Goal: Task Accomplishment & Management: Use online tool/utility

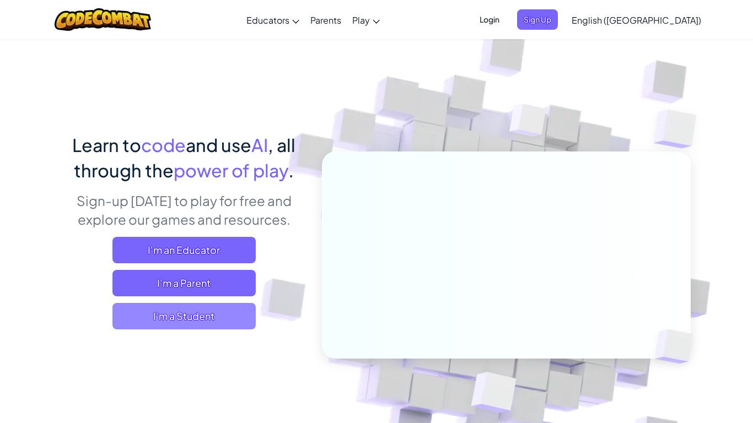
click at [160, 308] on span "I'm a Student" at bounding box center [183, 316] width 143 height 26
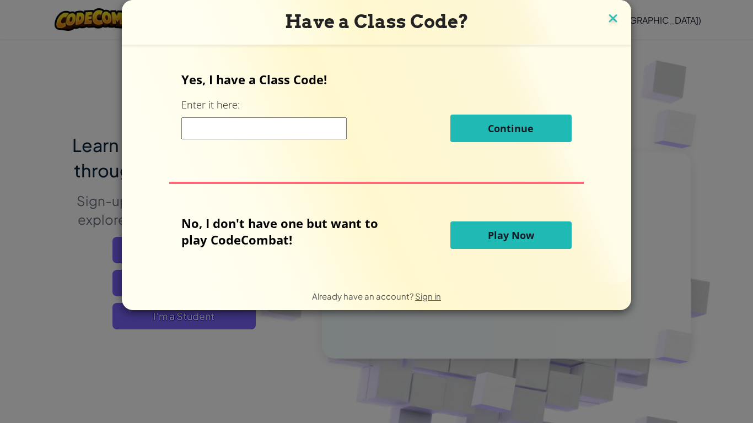
click at [613, 14] on img at bounding box center [613, 19] width 14 height 17
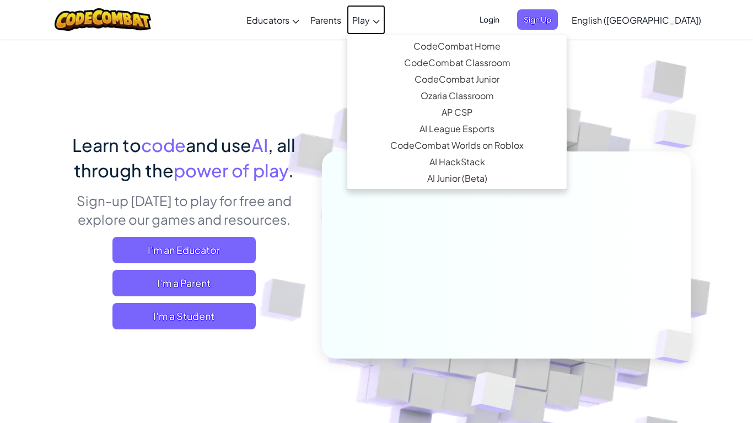
click at [370, 14] on span "Play" at bounding box center [361, 20] width 18 height 12
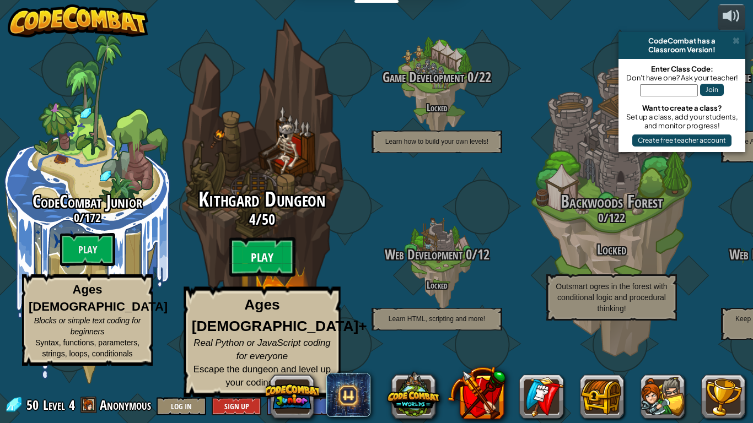
click at [265, 272] on btn "Play" at bounding box center [262, 258] width 66 height 40
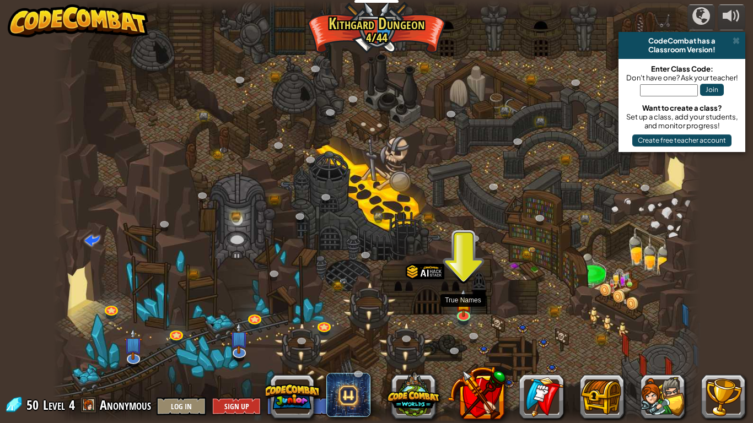
click at [454, 305] on div at bounding box center [377, 211] width 648 height 423
click at [462, 309] on img at bounding box center [463, 296] width 17 height 37
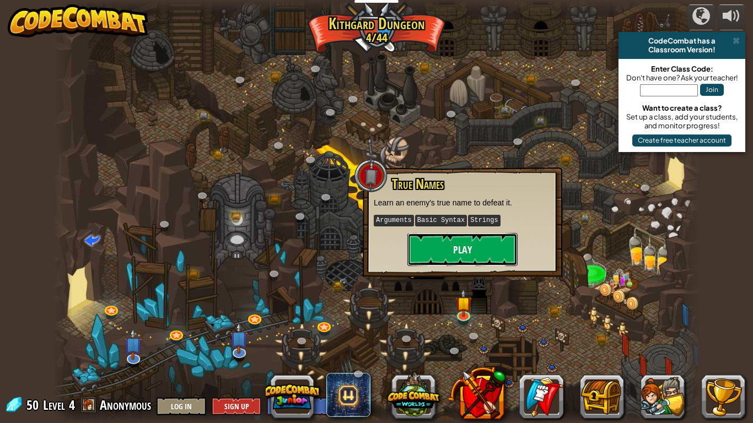
click at [451, 258] on button "Play" at bounding box center [462, 249] width 110 height 33
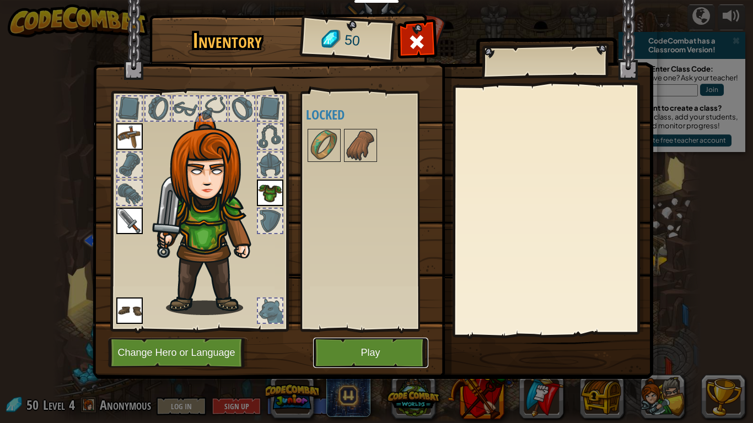
click at [348, 345] on button "Play" at bounding box center [370, 353] width 115 height 30
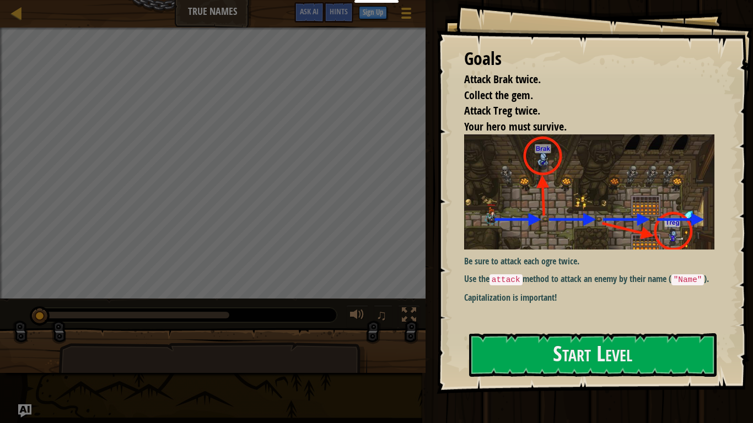
click at [502, 245] on img at bounding box center [589, 191] width 250 height 115
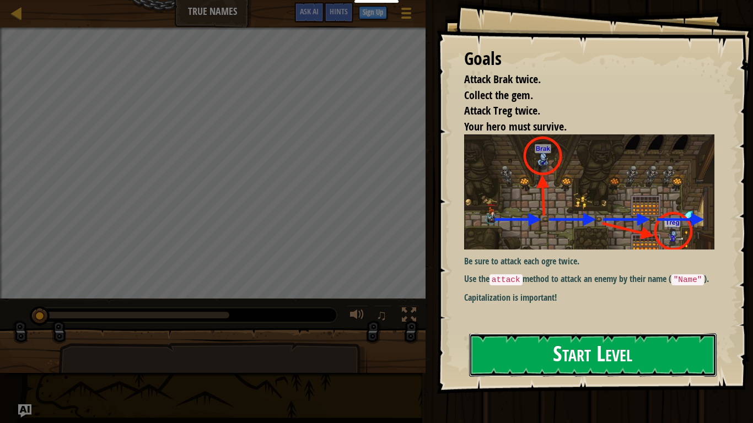
click at [516, 345] on button "Start Level" at bounding box center [592, 355] width 247 height 44
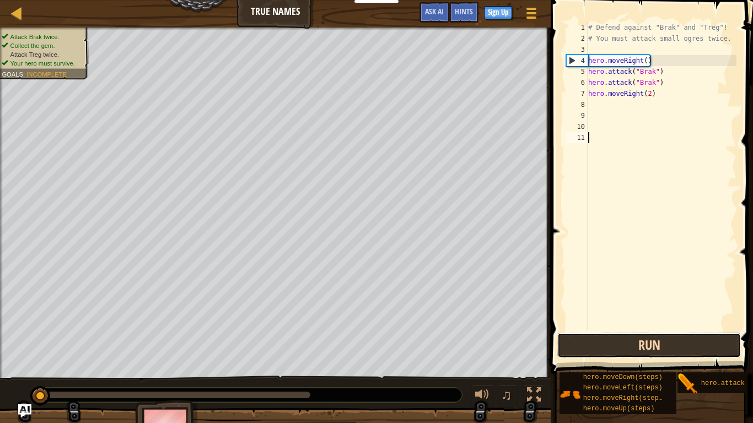
click at [608, 347] on button "Run" at bounding box center [649, 345] width 184 height 25
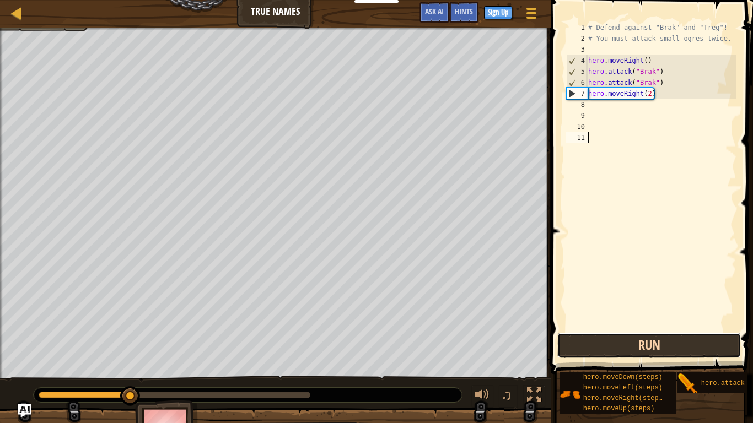
click at [610, 350] on button "Run" at bounding box center [649, 345] width 184 height 25
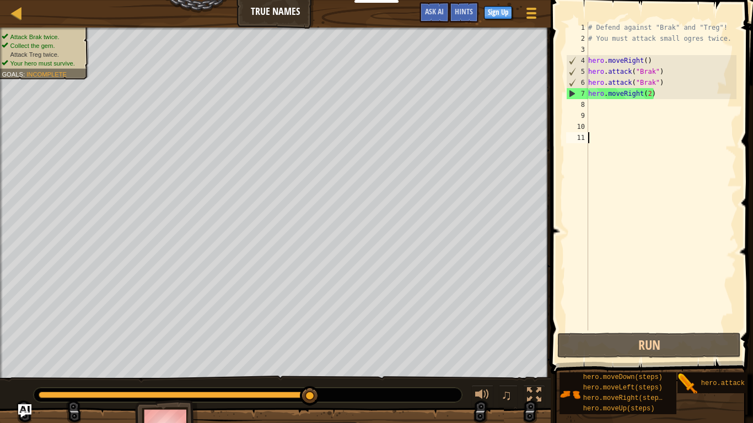
click at [605, 106] on div "# Defend against "Brak" and "Treg"! # You must attack small ogres twice. hero .…" at bounding box center [661, 187] width 150 height 331
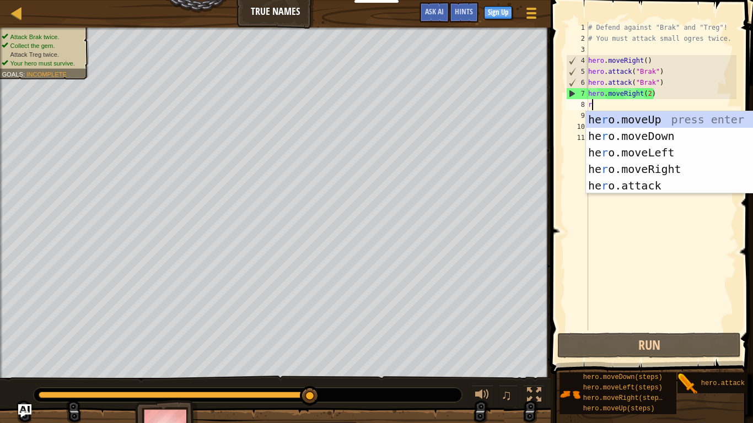
scroll to position [5, 0]
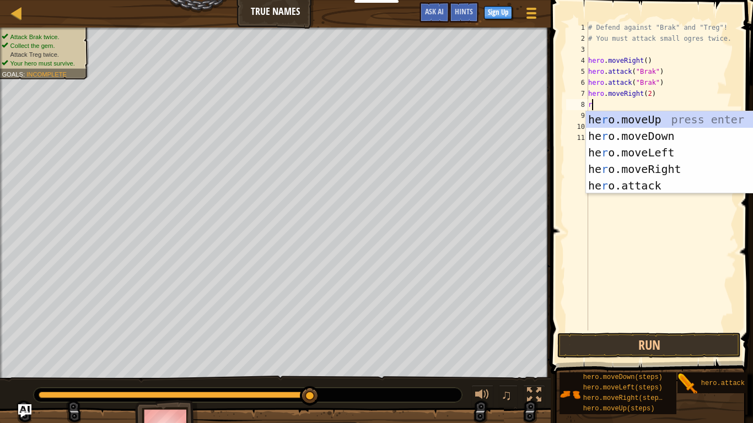
click at [649, 92] on div "# Defend against "Brak" and "Treg"! # You must attack small ogres twice. hero .…" at bounding box center [661, 187] width 150 height 331
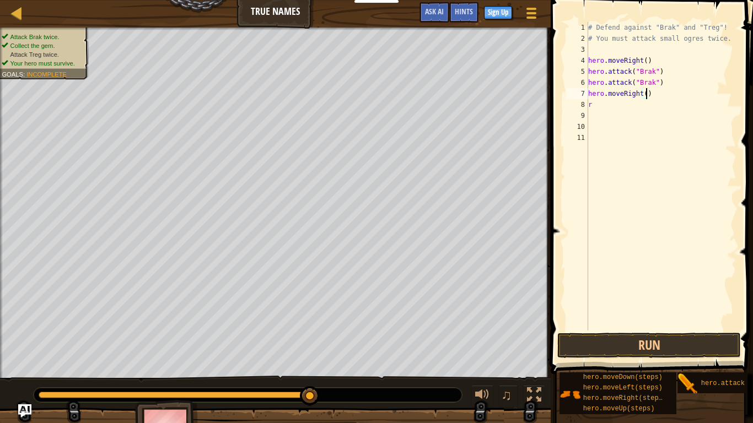
scroll to position [5, 9]
type textarea "hero.moveRight(3)"
click at [634, 342] on button "Run" at bounding box center [649, 345] width 184 height 25
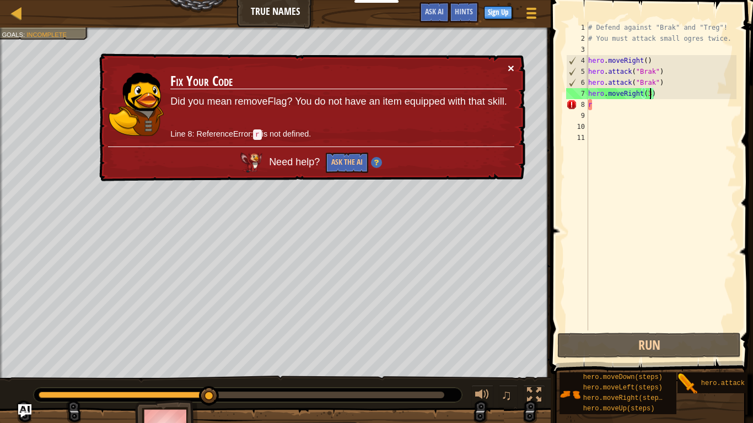
click at [510, 66] on button "×" at bounding box center [511, 68] width 7 height 12
click at [607, 110] on div "# Defend against "Brak" and "Treg"! # You must attack small ogres twice. hero .…" at bounding box center [661, 187] width 150 height 331
click at [599, 106] on div "# Defend against "Brak" and "Treg"! # You must attack small ogres twice. hero .…" at bounding box center [661, 187] width 150 height 331
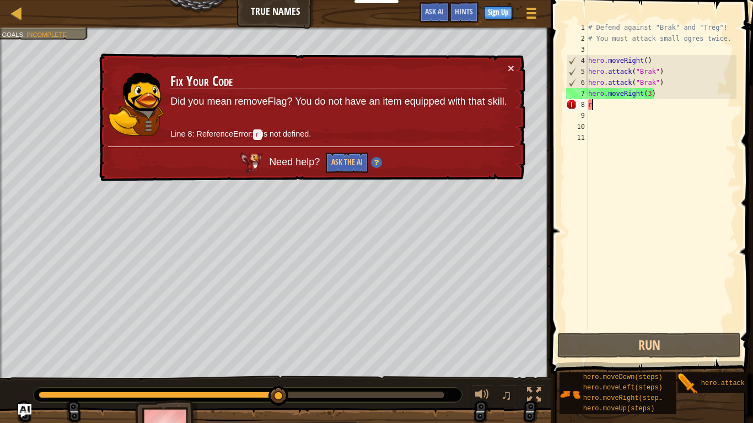
type textarea "r"
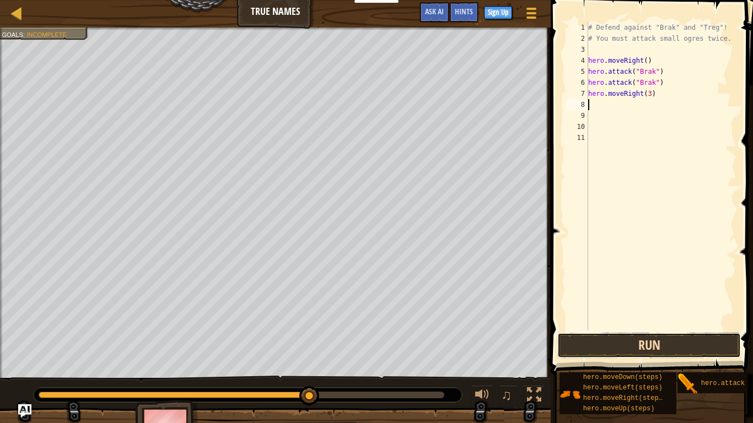
click at [579, 355] on button "Run" at bounding box center [649, 345] width 184 height 25
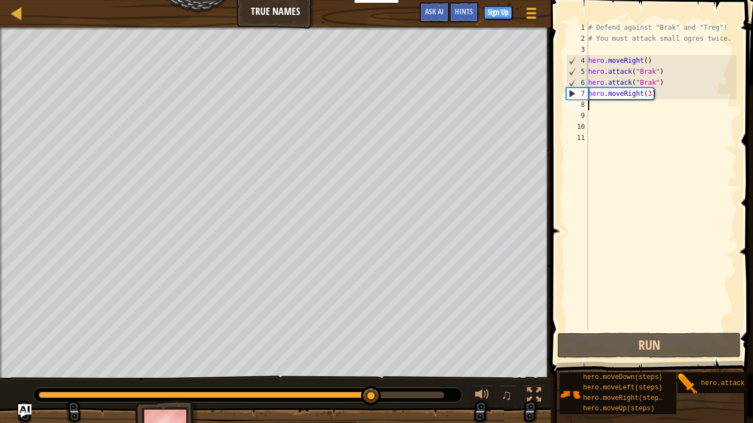
click at [662, 96] on div "# Defend against "Brak" and "Treg"! # You must attack small ogres twice. hero .…" at bounding box center [661, 187] width 150 height 331
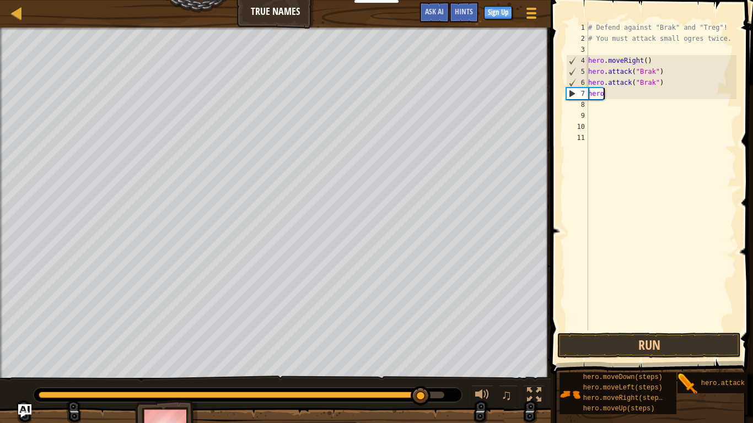
type textarea "h"
click at [665, 83] on div "# Defend against "Brak" and "Treg"! # You must attack small ogres twice. hero .…" at bounding box center [661, 187] width 150 height 331
type textarea "h"
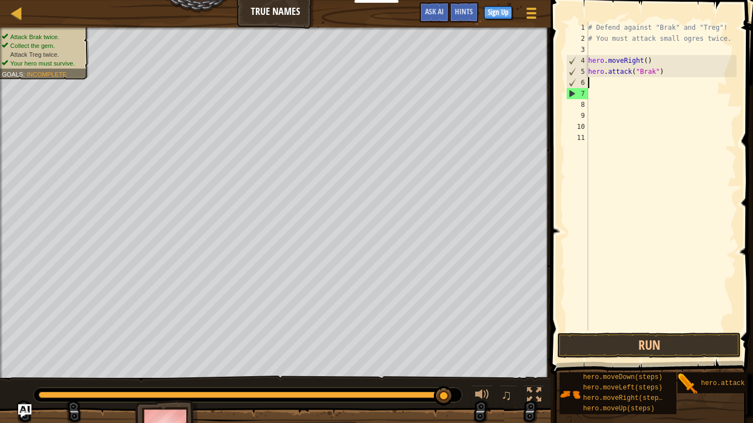
click at [664, 72] on div "# Defend against "Brak" and "Treg"! # You must attack small ogres twice. hero .…" at bounding box center [661, 187] width 150 height 331
type textarea "h"
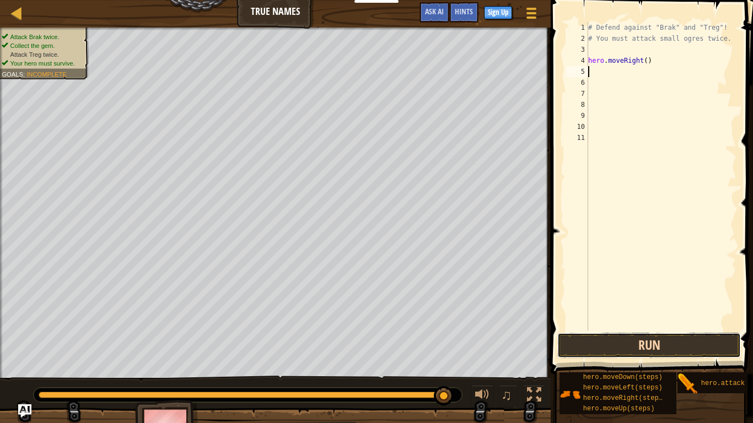
click at [654, 348] on button "Run" at bounding box center [649, 345] width 184 height 25
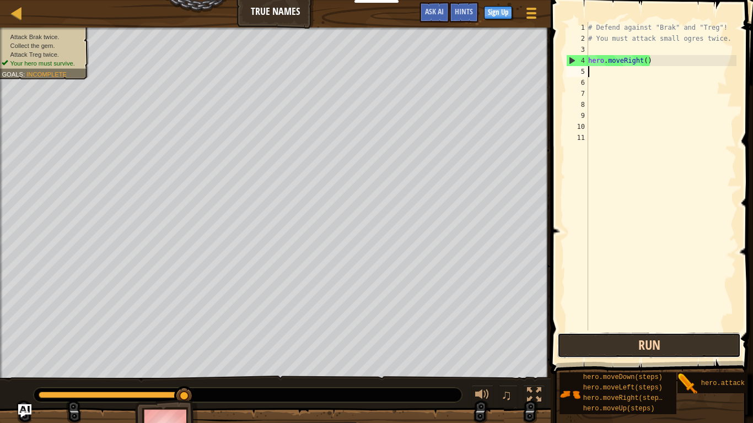
click at [654, 348] on button "Run" at bounding box center [649, 345] width 184 height 25
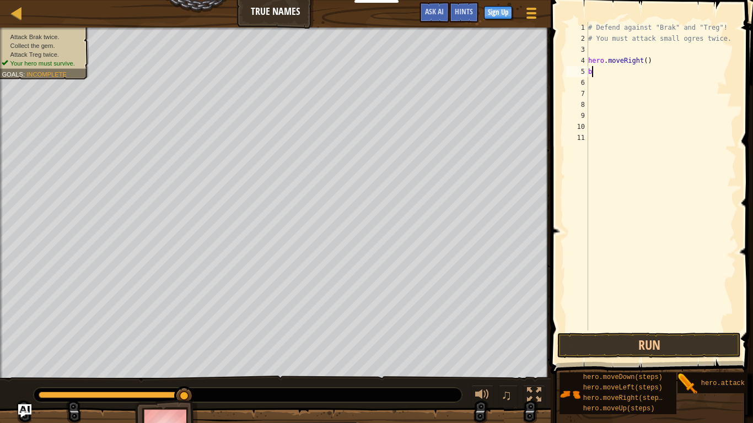
scroll to position [5, 1]
type textarea "b"
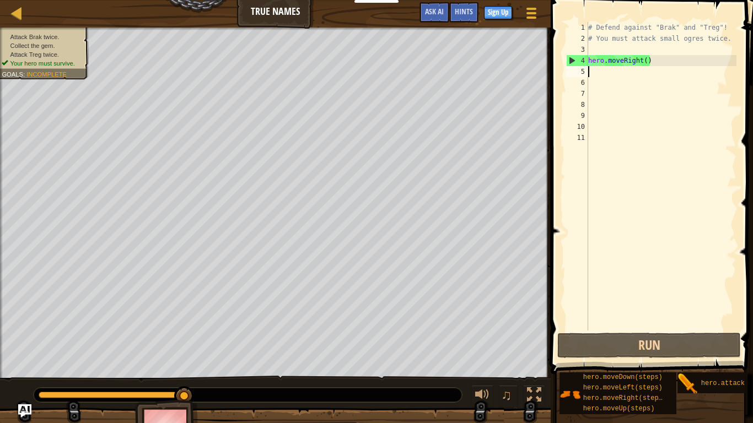
type textarea "r"
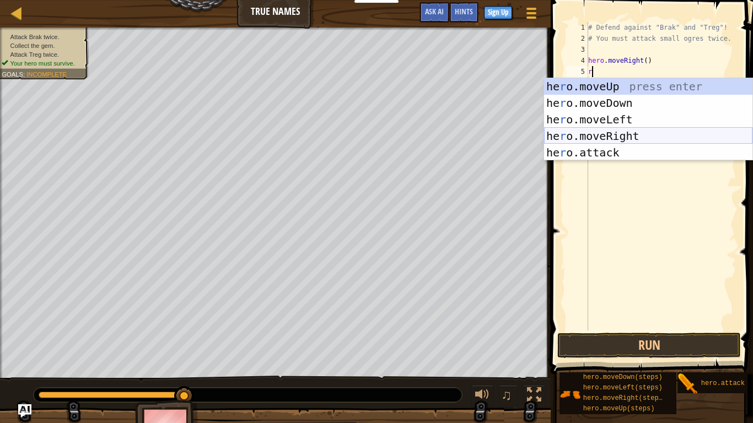
click at [628, 138] on div "he r o.moveUp press enter he r o.moveDown press enter he r o.moveLeft press ent…" at bounding box center [648, 136] width 208 height 116
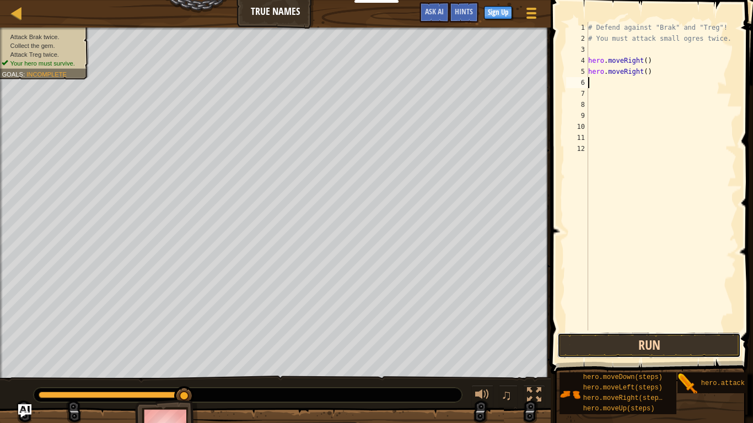
click at [599, 349] on button "Run" at bounding box center [649, 345] width 184 height 25
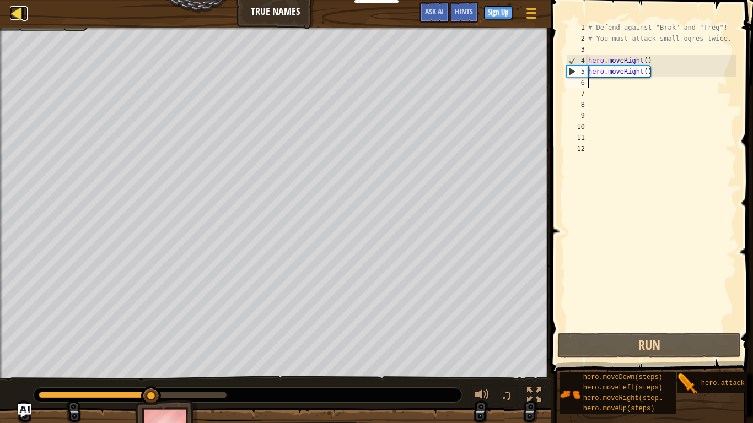
click at [11, 9] on div at bounding box center [17, 13] width 14 height 14
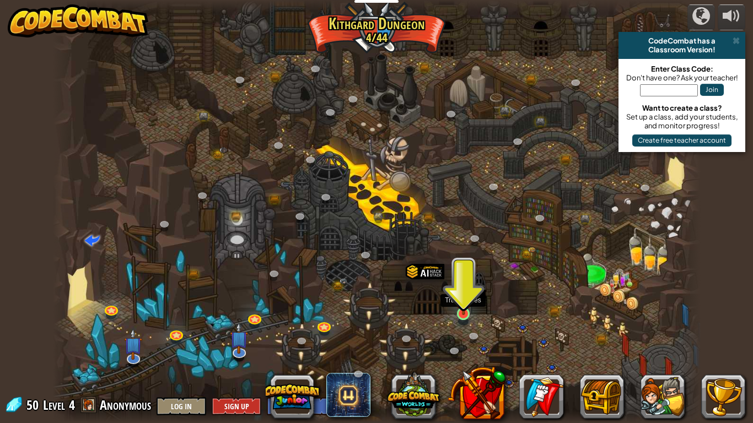
click at [462, 315] on img at bounding box center [463, 296] width 17 height 37
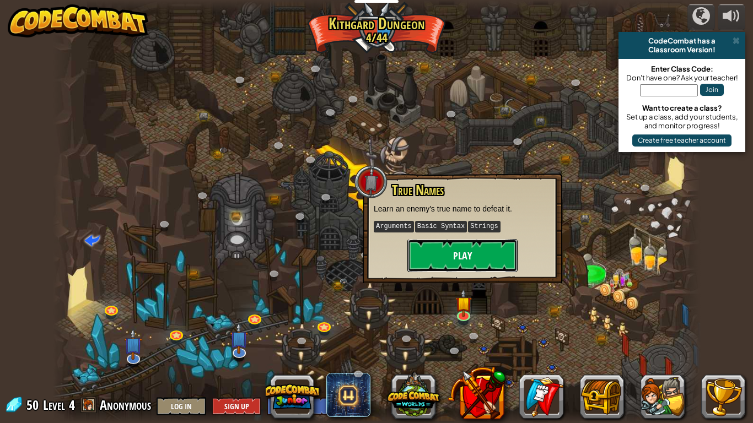
click at [456, 254] on button "Play" at bounding box center [462, 255] width 110 height 33
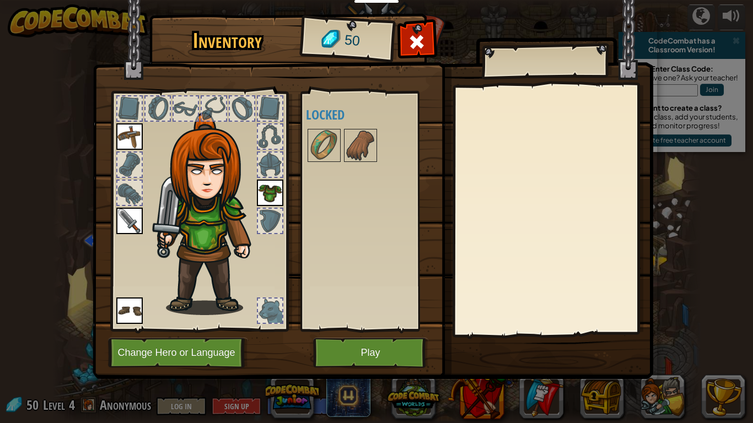
click at [417, 285] on div "Available Equip Equip Equip Equip (double-click to equip) Locked" at bounding box center [371, 211] width 130 height 230
click at [371, 351] on button "Play" at bounding box center [370, 353] width 115 height 30
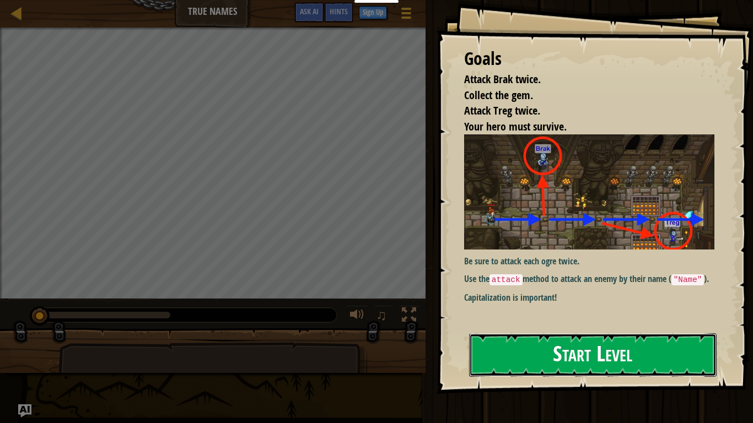
click at [550, 373] on button "Start Level" at bounding box center [592, 355] width 247 height 44
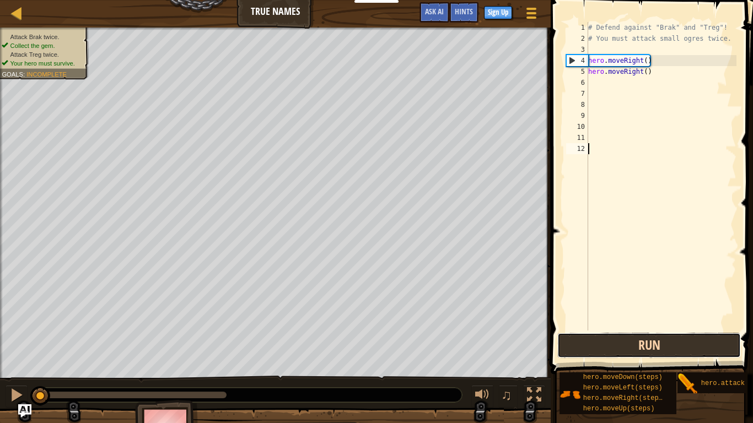
click at [605, 347] on button "Run" at bounding box center [649, 345] width 184 height 25
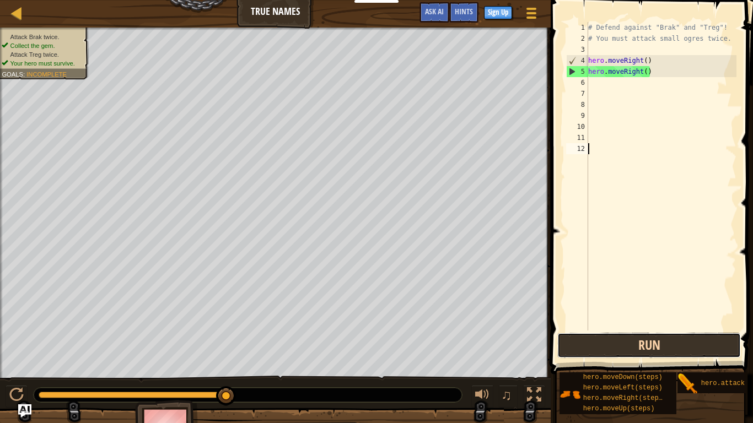
click at [605, 347] on button "Run" at bounding box center [649, 345] width 184 height 25
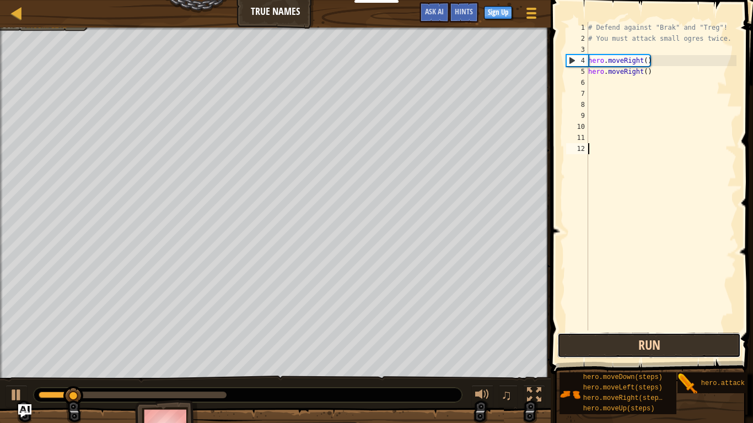
click at [605, 347] on button "Run" at bounding box center [649, 345] width 184 height 25
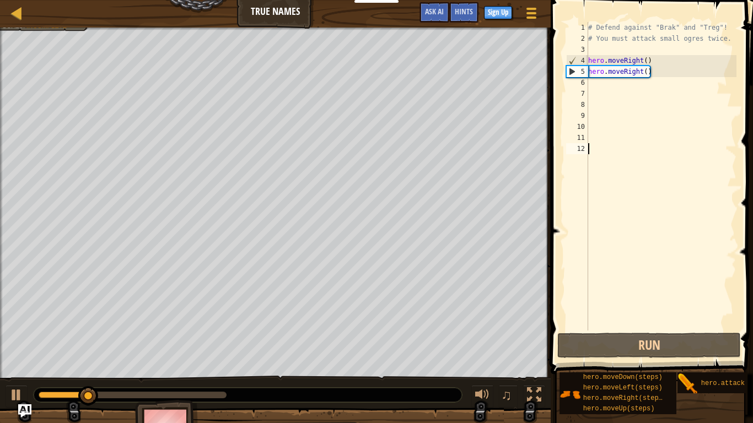
click at [671, 96] on div "# Defend against "Brak" and "Treg"! # You must attack small ogres twice. hero .…" at bounding box center [661, 187] width 150 height 331
click at [667, 82] on div "# Defend against "Brak" and "Treg"! # You must attack small ogres twice. hero .…" at bounding box center [661, 187] width 150 height 331
click at [649, 74] on div "# Defend against "Brak" and "Treg"! # You must attack small ogres twice. hero .…" at bounding box center [661, 187] width 150 height 331
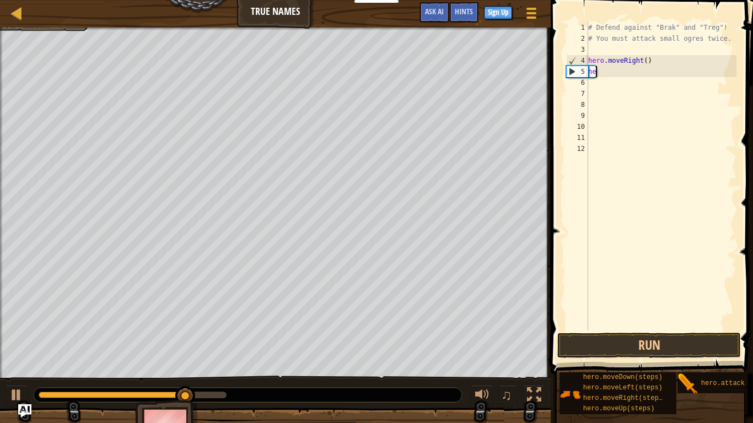
type textarea "h"
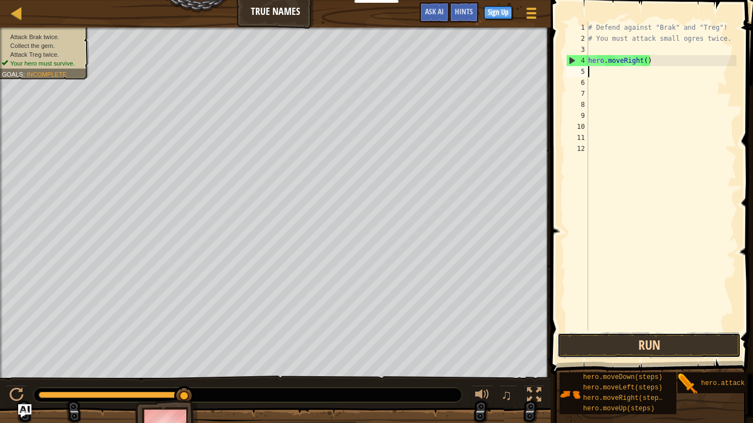
click at [647, 338] on button "Run" at bounding box center [649, 345] width 184 height 25
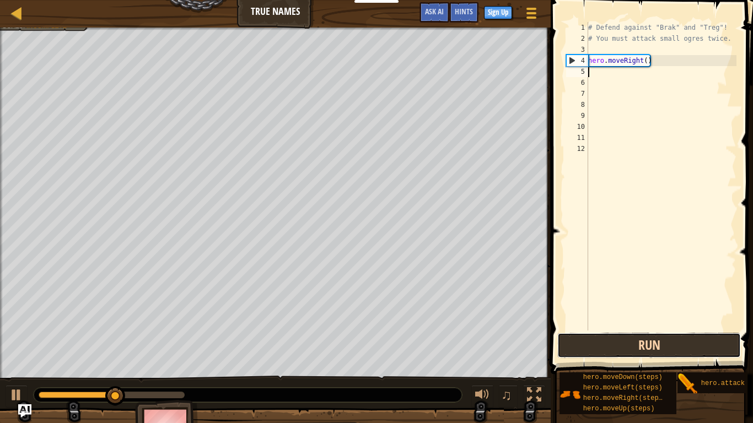
click at [647, 343] on button "Run" at bounding box center [649, 345] width 184 height 25
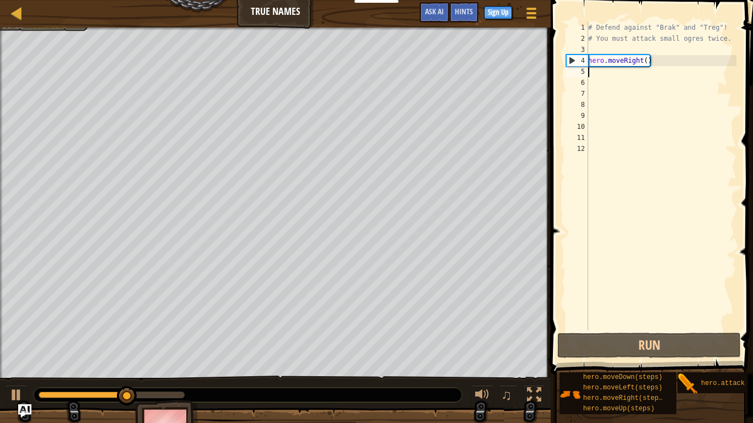
click at [666, 84] on div "# Defend against "Brak" and "Treg"! # You must attack small ogres twice. hero .…" at bounding box center [661, 187] width 150 height 331
click at [664, 82] on div "# Defend against "Brak" and "Treg"! # You must attack small ogres twice. hero .…" at bounding box center [661, 187] width 150 height 331
click at [664, 76] on div "# Defend against "Brak" and "Treg"! # You must attack small ogres twice. hero .…" at bounding box center [661, 187] width 150 height 331
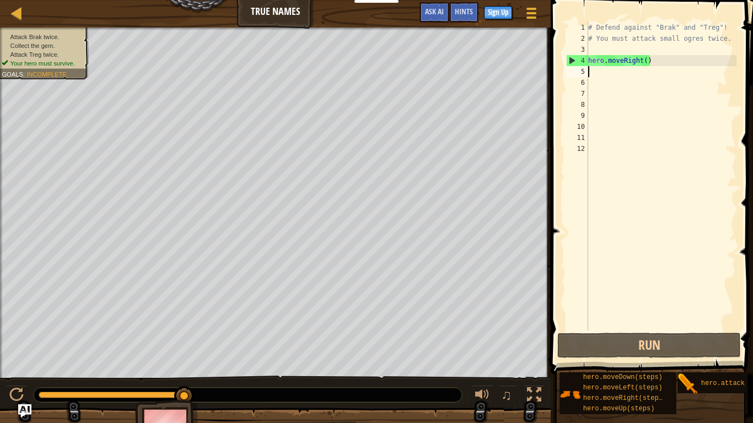
type textarea "h"
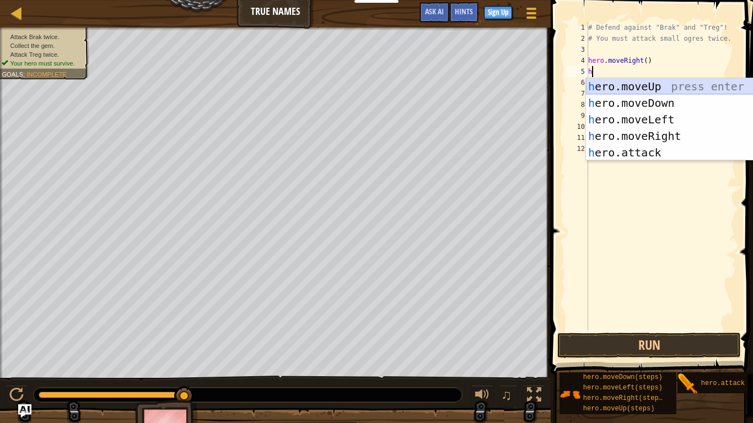
click at [665, 84] on div "h ero.moveUp press enter h ero.moveDown press enter h ero.moveLeft press enter …" at bounding box center [690, 136] width 208 height 116
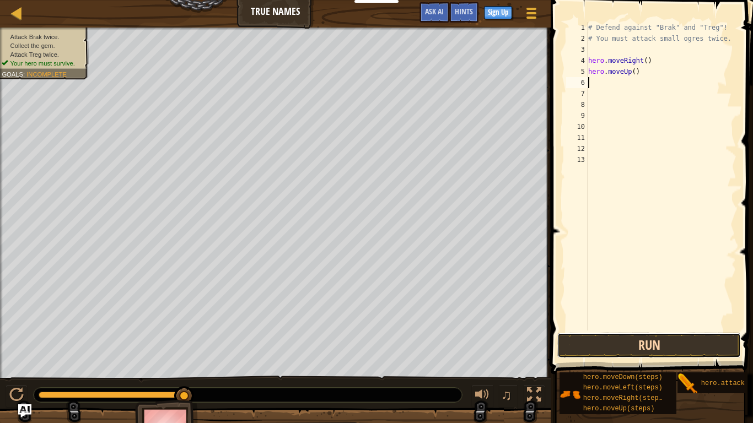
click at [645, 342] on button "Run" at bounding box center [649, 345] width 184 height 25
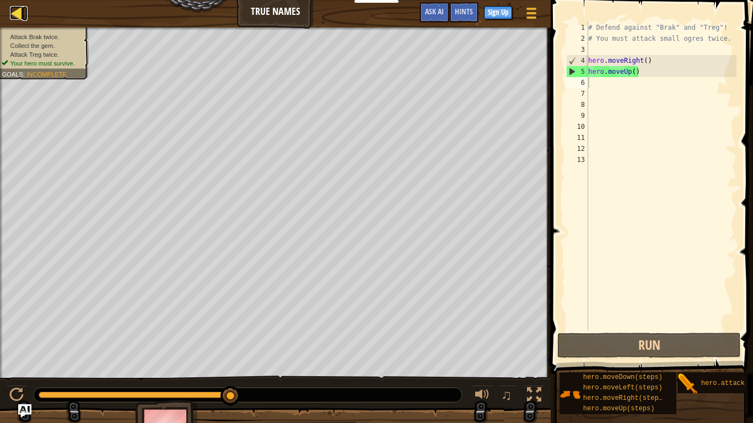
click at [17, 14] on div at bounding box center [17, 13] width 14 height 14
